Goal: Navigation & Orientation: Find specific page/section

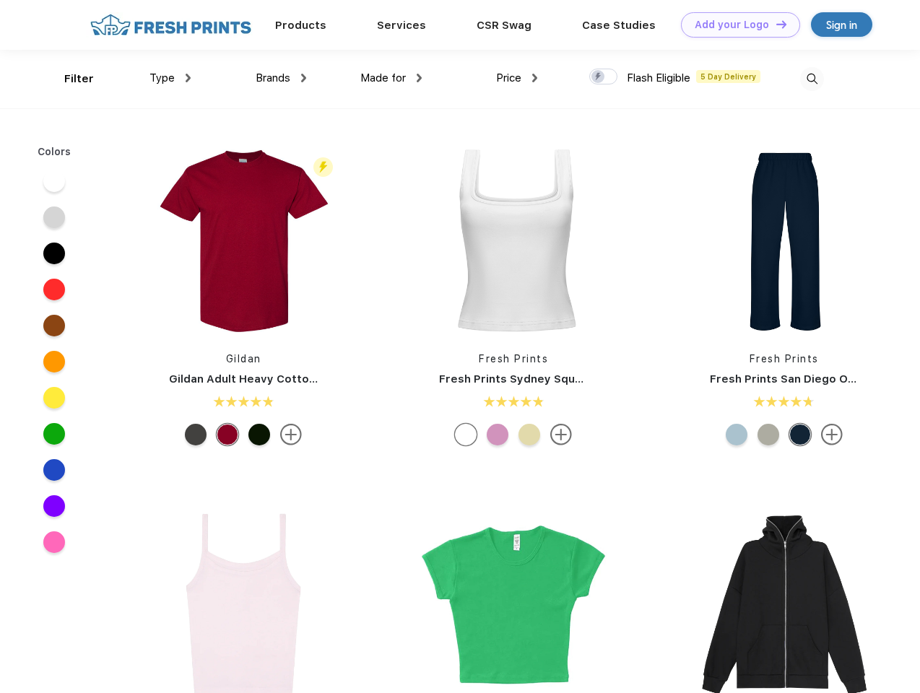
scroll to position [1, 0]
click at [735, 25] on link "Add your Logo Design Tool" at bounding box center [740, 24] width 119 height 25
click at [0, 0] on div "Design Tool" at bounding box center [0, 0] width 0 height 0
click at [775, 24] on link "Add your Logo Design Tool" at bounding box center [740, 24] width 119 height 25
click at [69, 79] on div "Filter" at bounding box center [79, 79] width 30 height 17
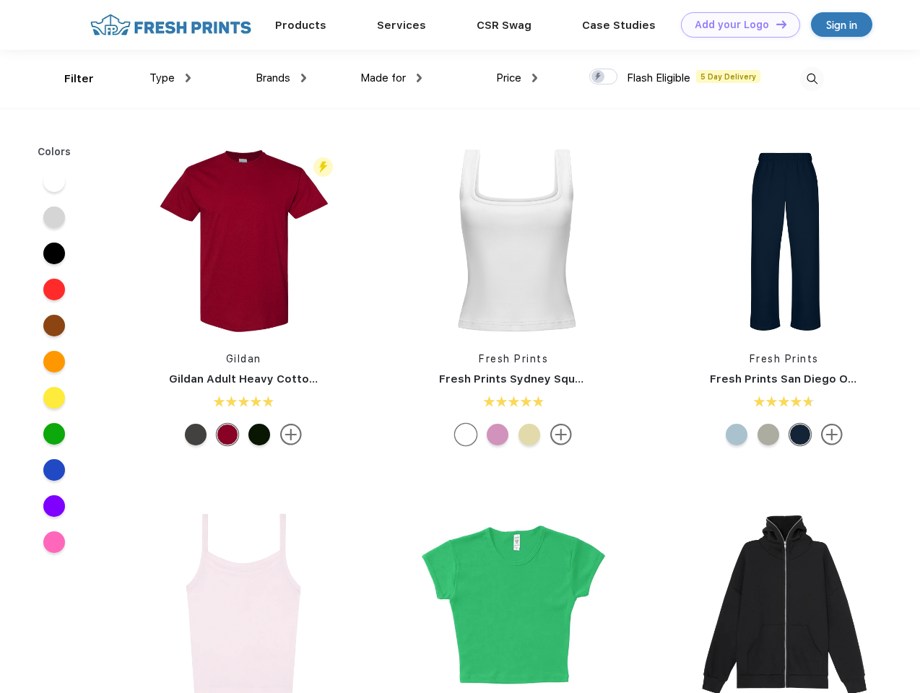
click at [170, 78] on span "Type" at bounding box center [161, 77] width 25 height 13
click at [281, 78] on span "Brands" at bounding box center [273, 77] width 35 height 13
click at [391, 78] on span "Made for" at bounding box center [382, 77] width 45 height 13
click at [517, 78] on span "Price" at bounding box center [508, 77] width 25 height 13
click at [604, 77] on div at bounding box center [603, 77] width 28 height 16
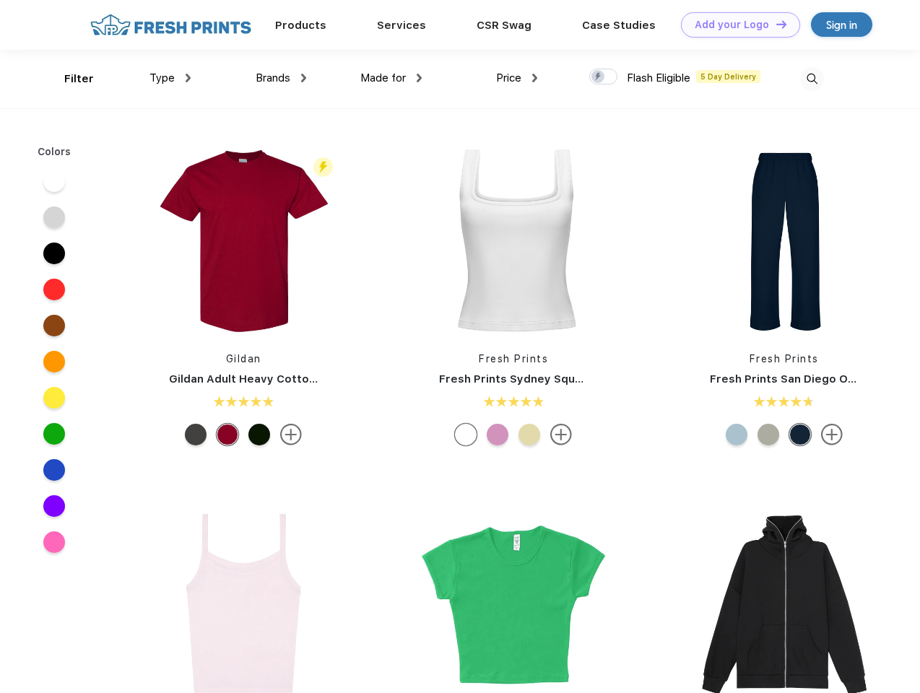
click at [599, 77] on input "checkbox" at bounding box center [593, 72] width 9 height 9
click at [812, 79] on img at bounding box center [812, 79] width 24 height 24
